Goal: Task Accomplishment & Management: Manage account settings

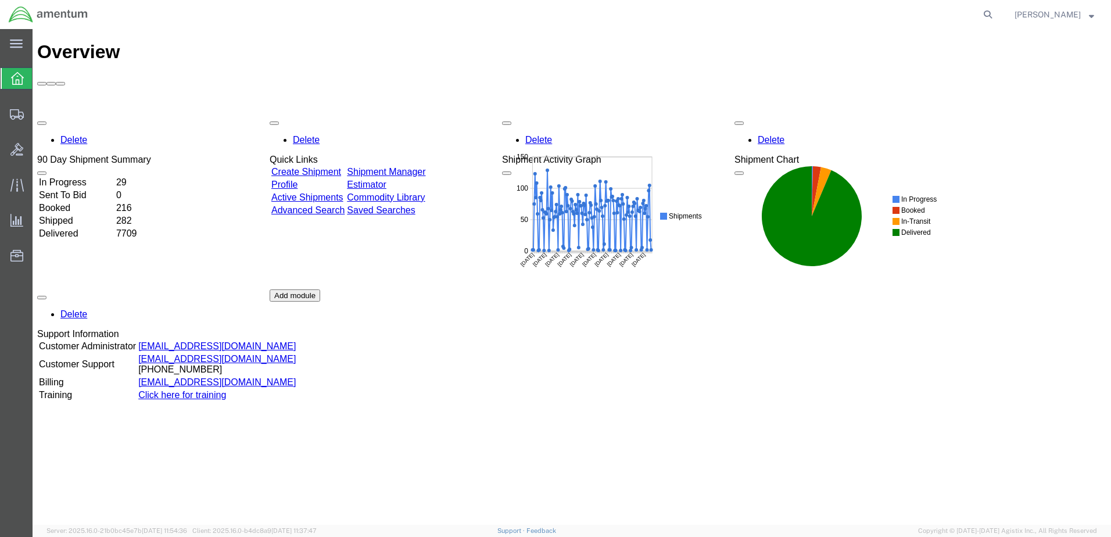
click at [1089, 15] on strong "button" at bounding box center [1091, 14] width 5 height 4
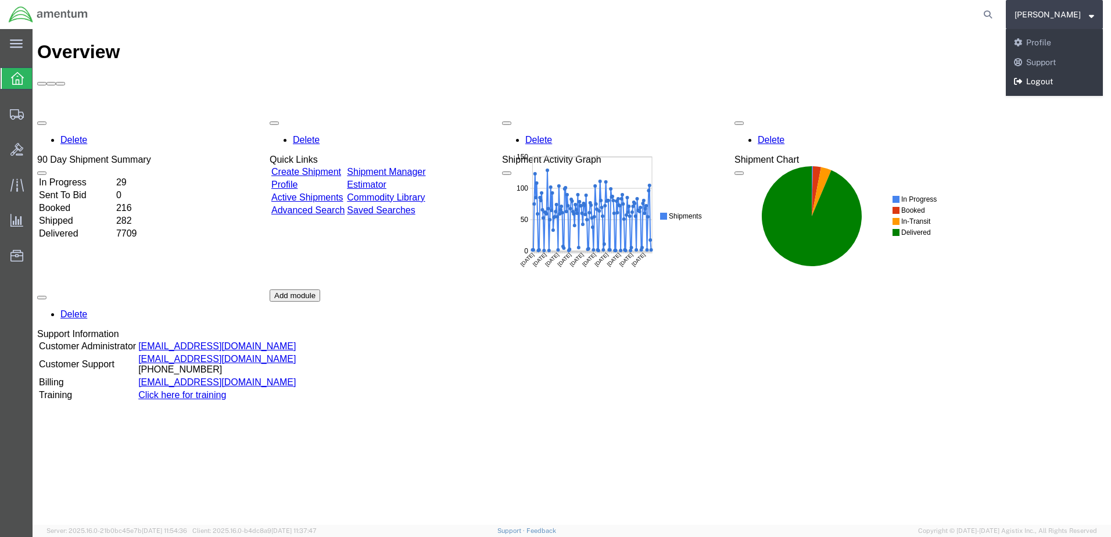
click at [1063, 78] on link "Logout" at bounding box center [1054, 82] width 97 height 20
